Goal: Task Accomplishment & Management: Manage account settings

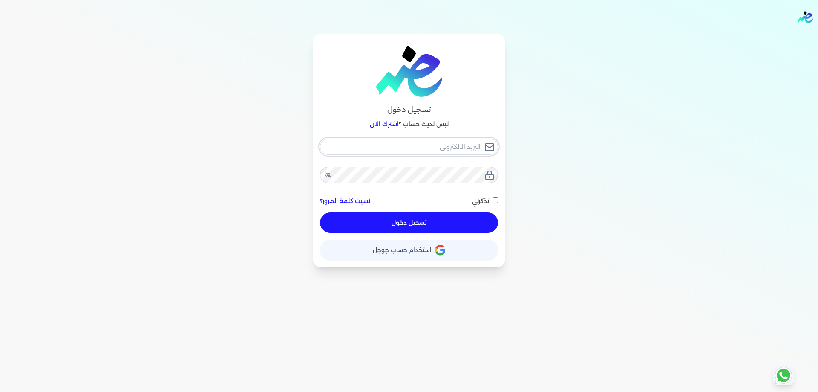
type input "[PERSON_NAME][EMAIL_ADDRESS][PERSON_NAME][DOMAIN_NAME]"
click at [474, 223] on button "تسجيل دخول" at bounding box center [409, 222] width 178 height 20
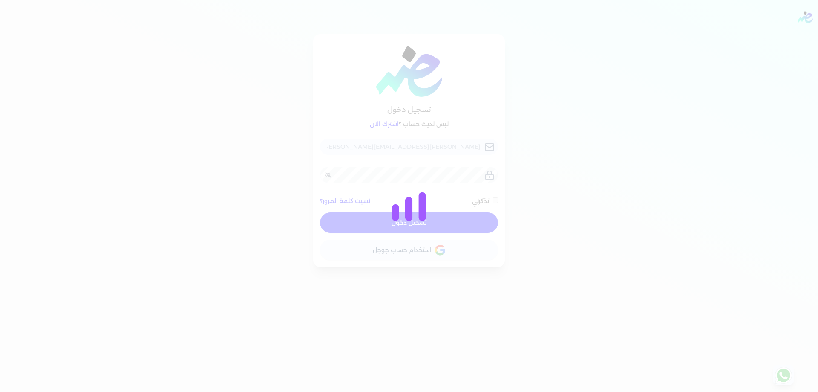
click at [459, 213] on div at bounding box center [409, 196] width 818 height 392
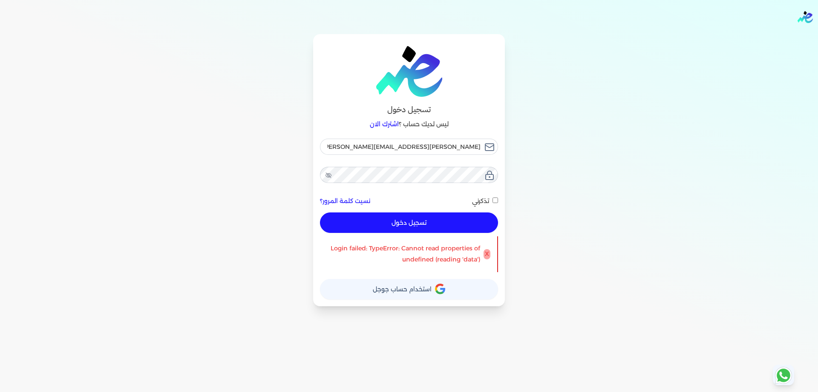
click at [420, 225] on button "تسجيل دخول" at bounding box center [409, 222] width 178 height 20
checkbox input "false"
